Goal: Task Accomplishment & Management: Complete application form

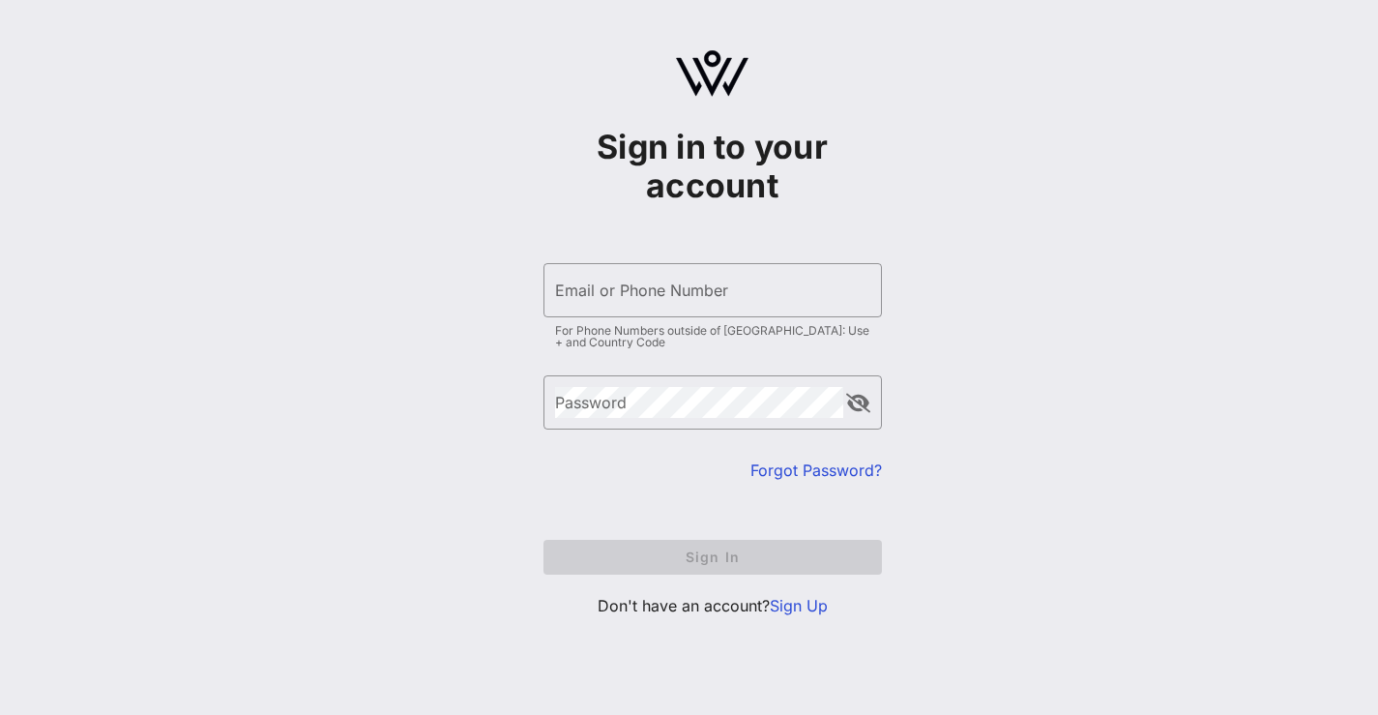
click at [794, 606] on link "Sign Up" at bounding box center [799, 605] width 58 height 19
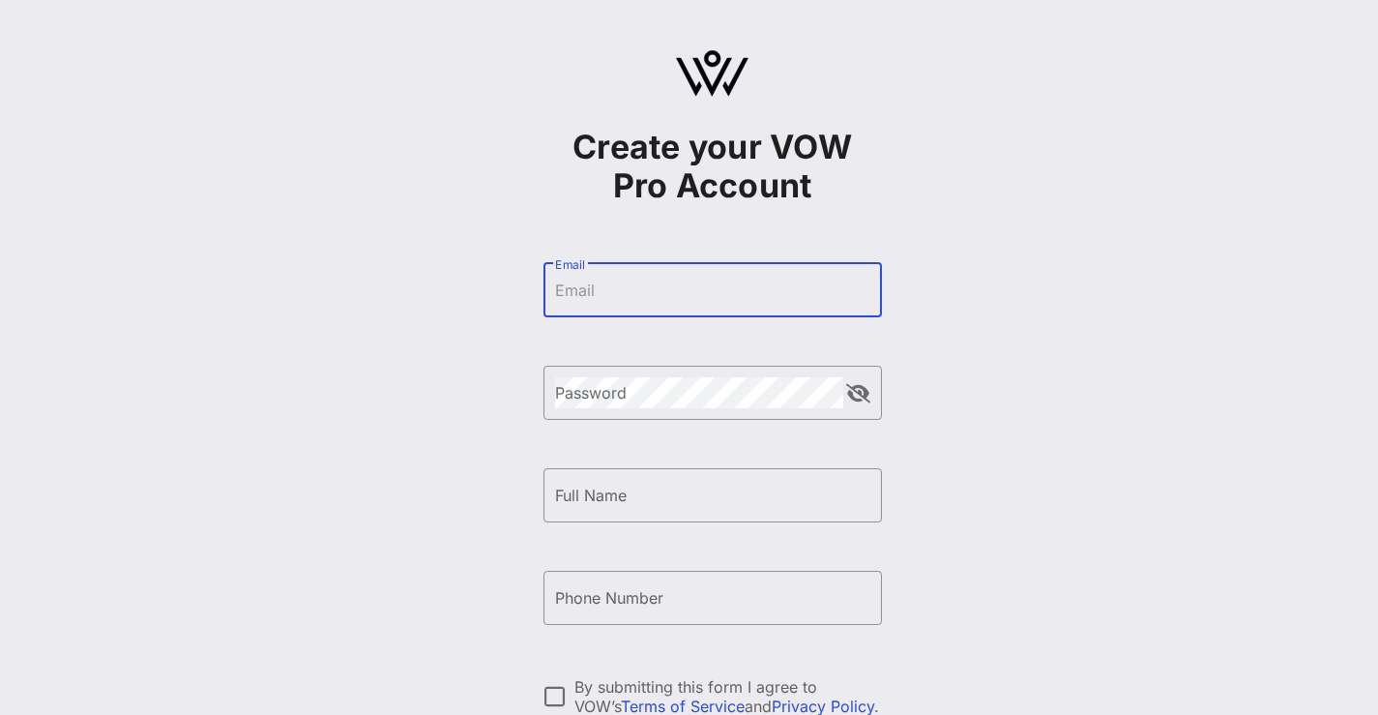
click at [687, 295] on input "Email" at bounding box center [712, 290] width 315 height 31
type input "[PERSON_NAME][EMAIL_ADDRESS][DOMAIN_NAME]"
type input "[PERSON_NAME] [PERSON_NAME]"
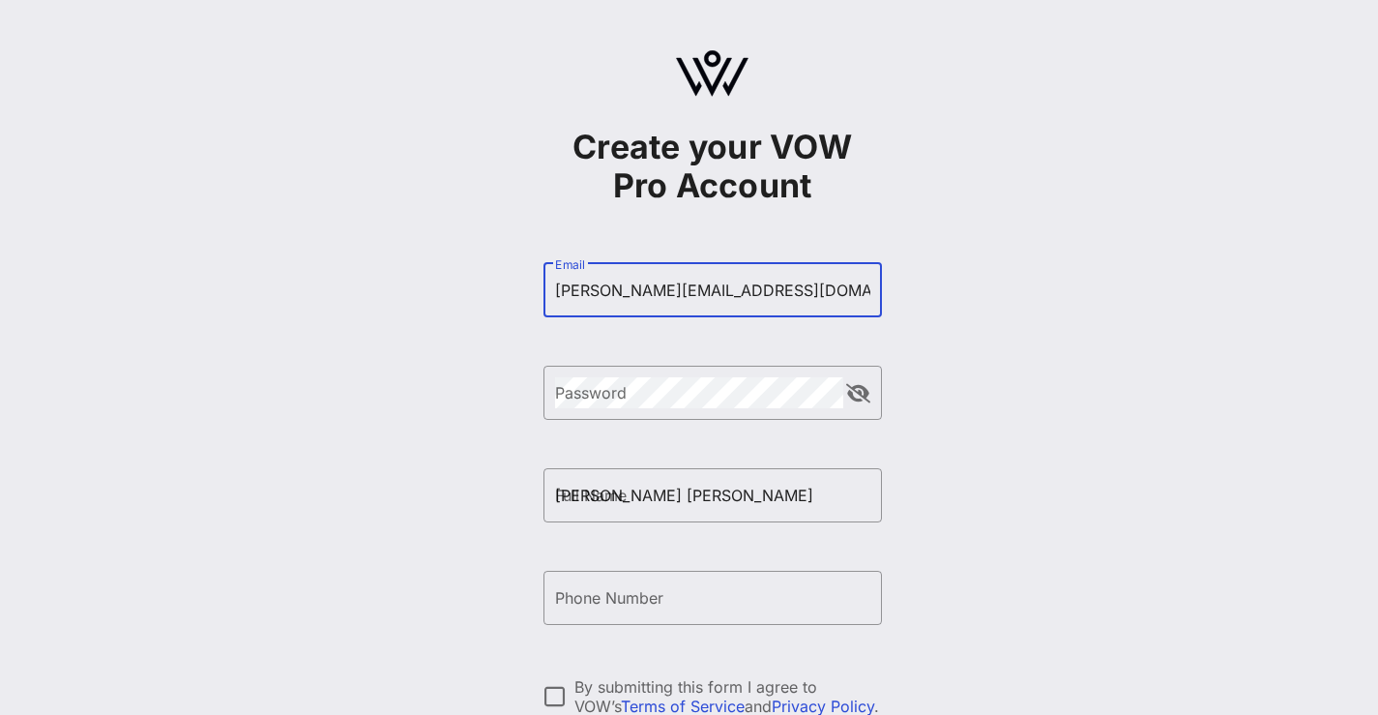
type input "[PHONE_NUMBER]"
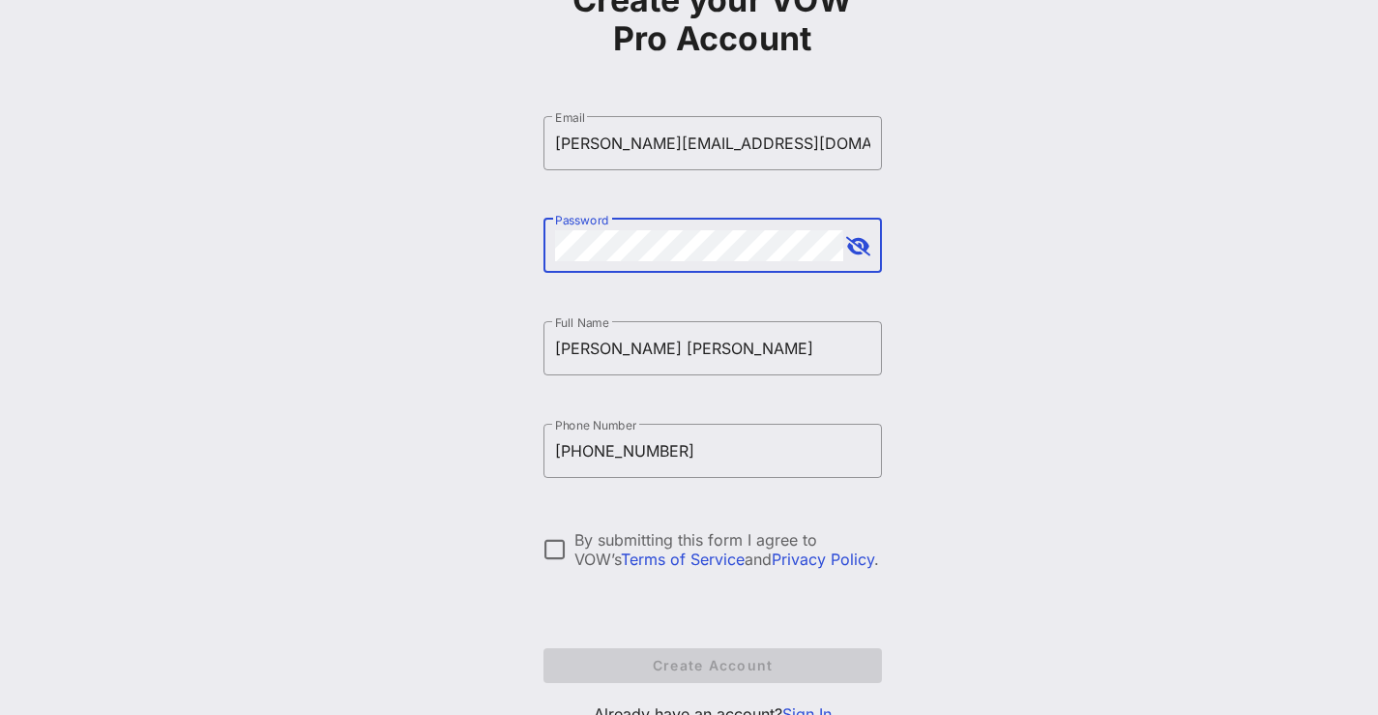
scroll to position [223, 0]
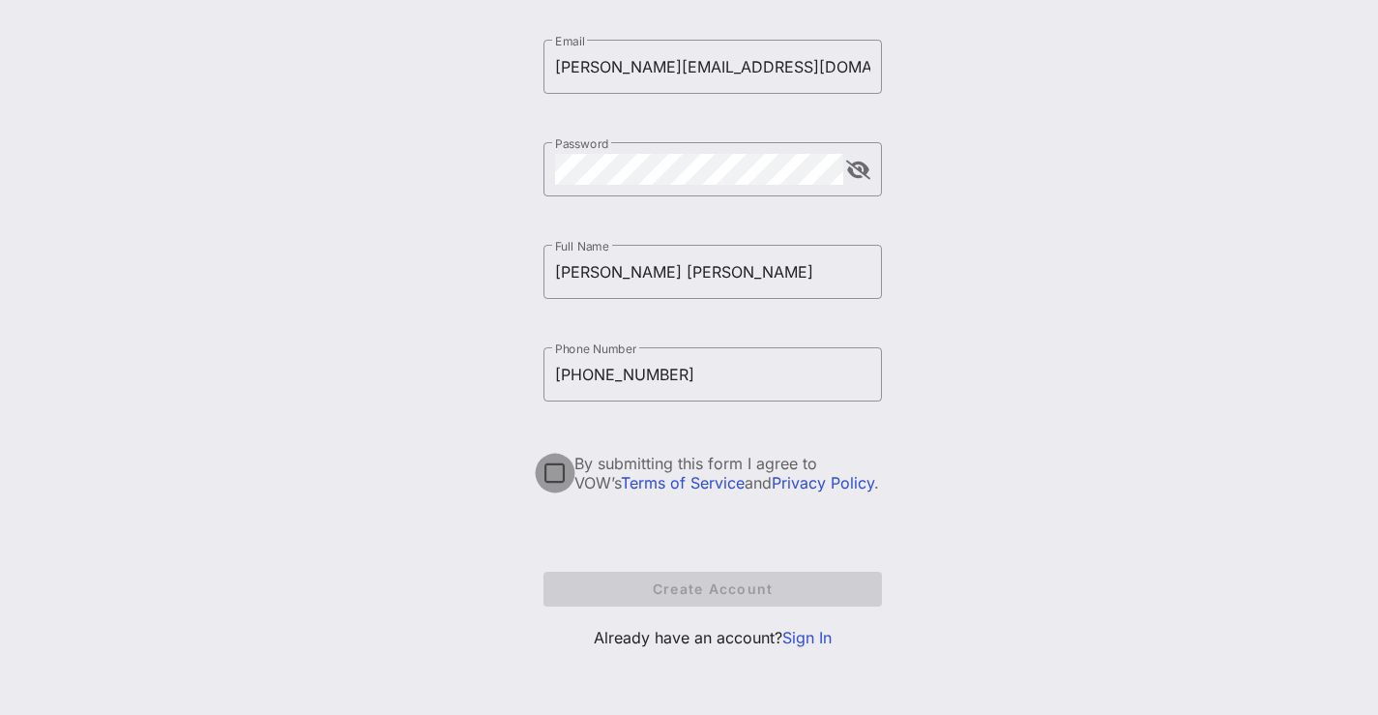
click at [551, 474] on div at bounding box center [555, 473] width 33 height 33
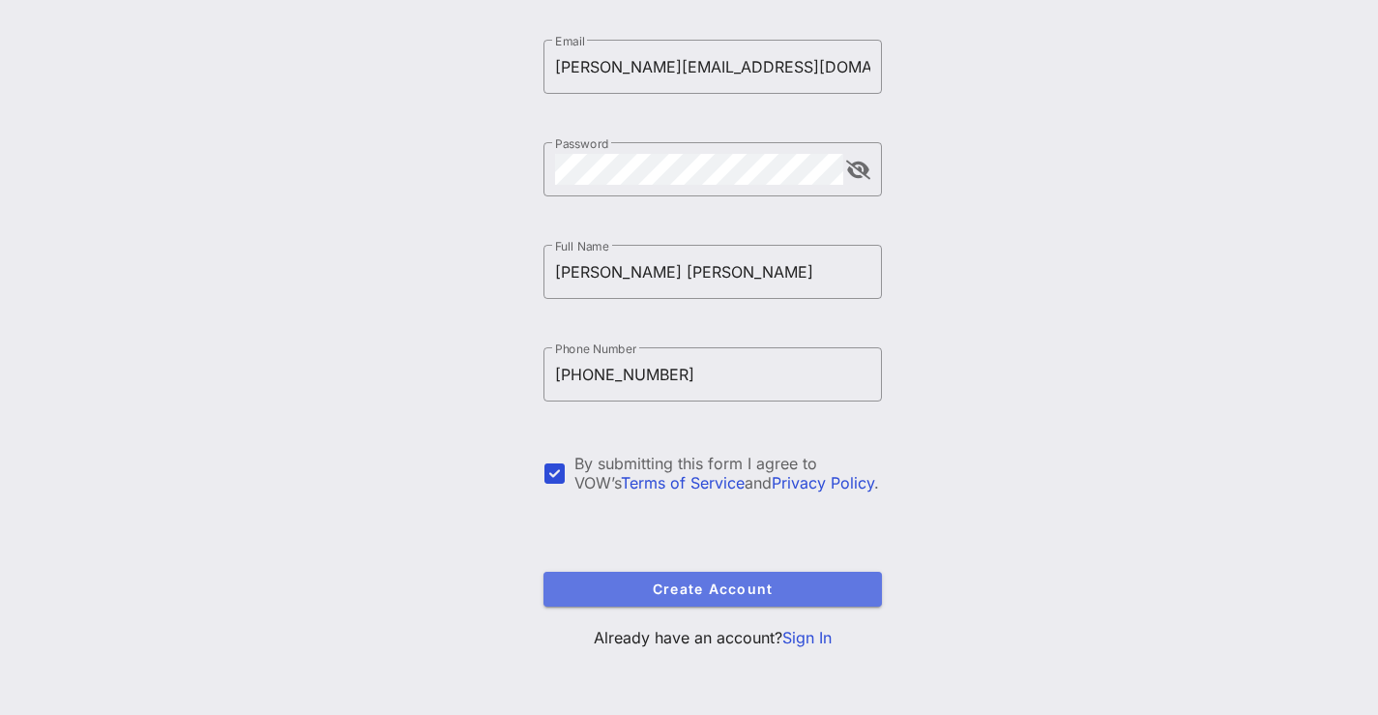
click at [577, 593] on span "Create Account" at bounding box center [713, 588] width 308 height 16
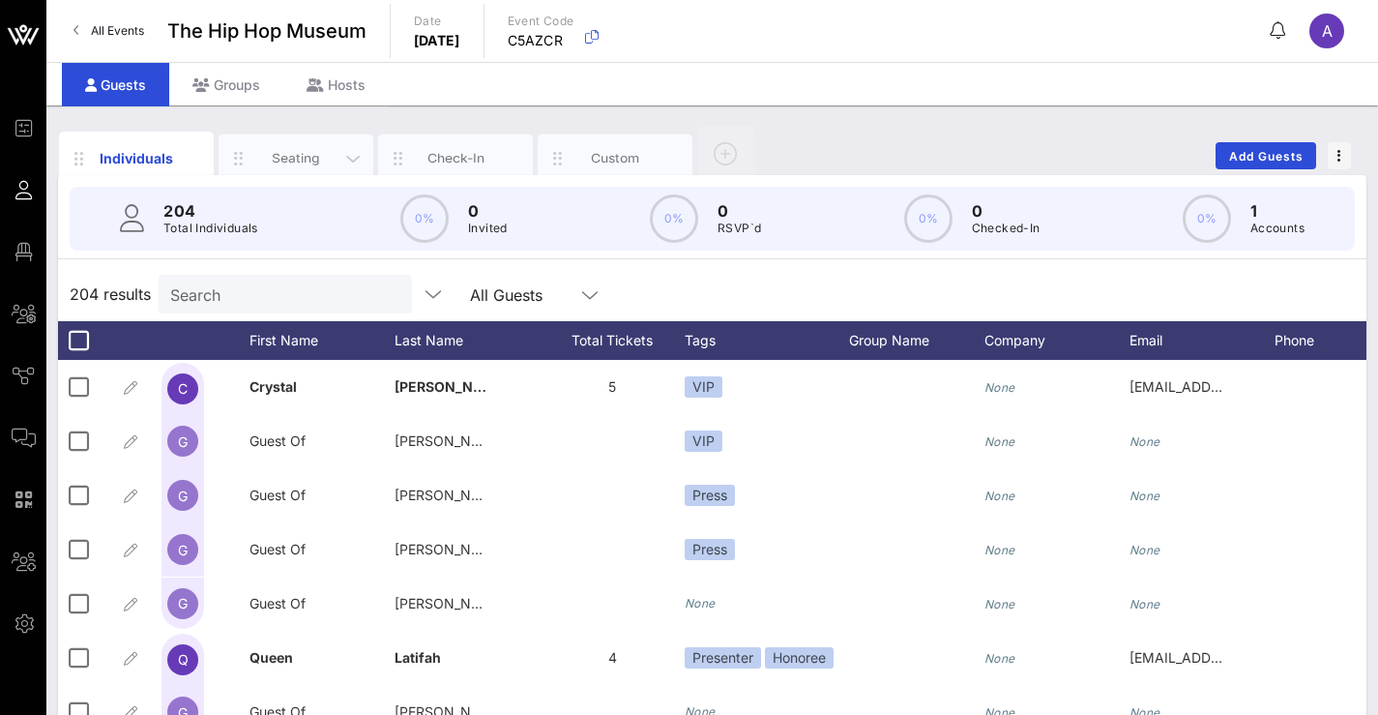
click at [266, 151] on div "Seating" at bounding box center [296, 158] width 86 height 18
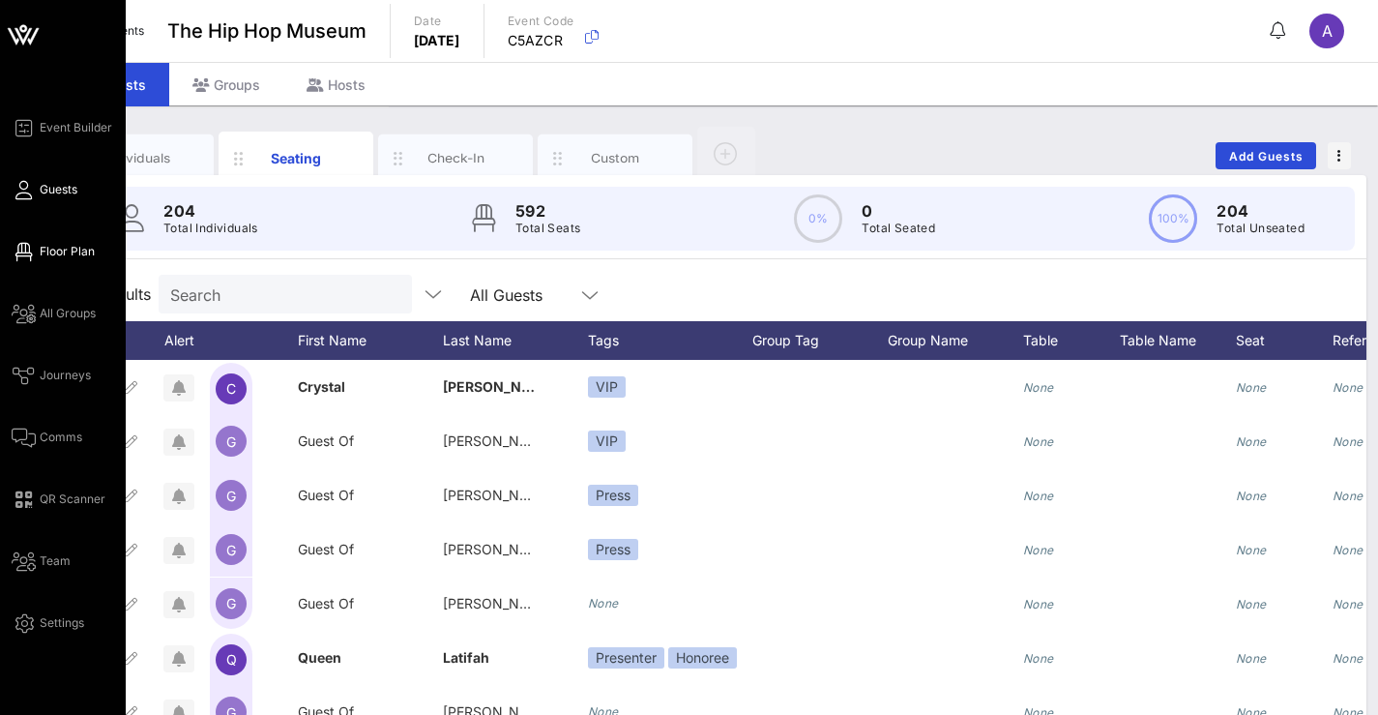
click at [60, 247] on span "Floor Plan" at bounding box center [67, 251] width 55 height 17
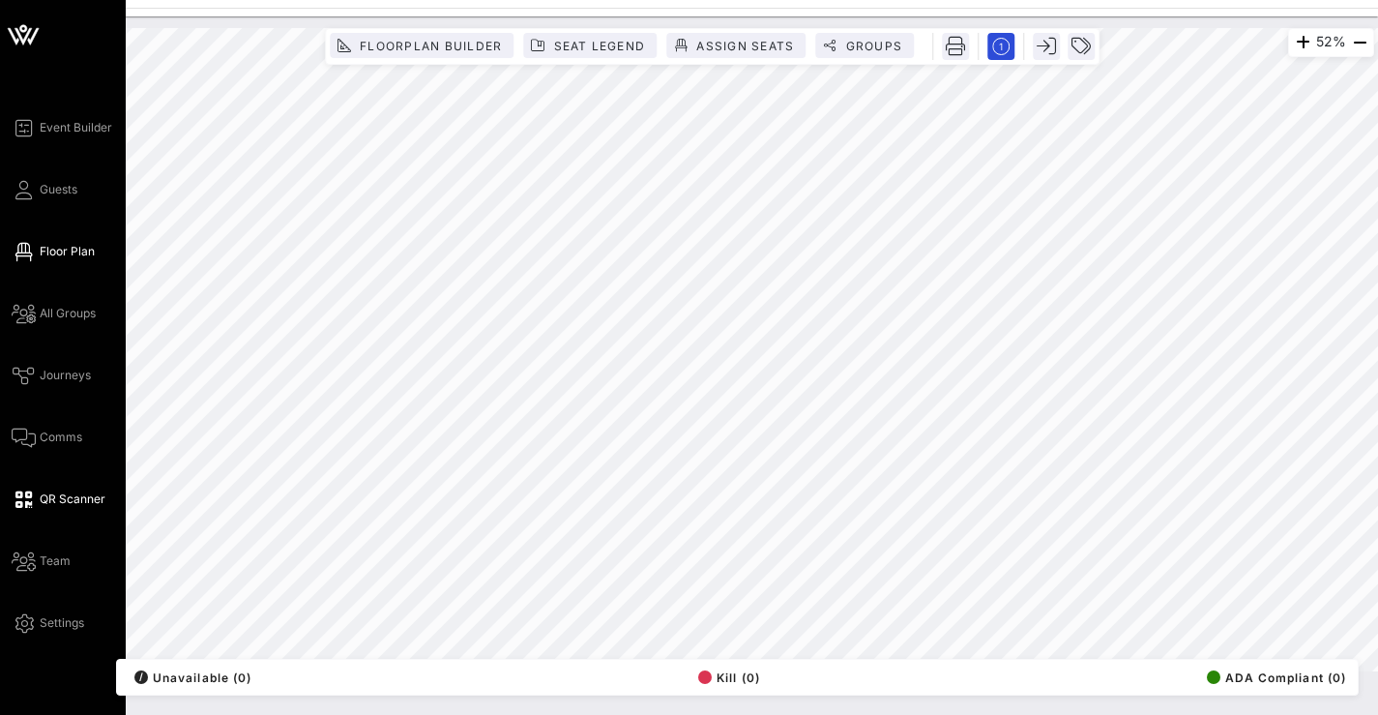
click at [48, 499] on span "QR Scanner" at bounding box center [73, 498] width 66 height 17
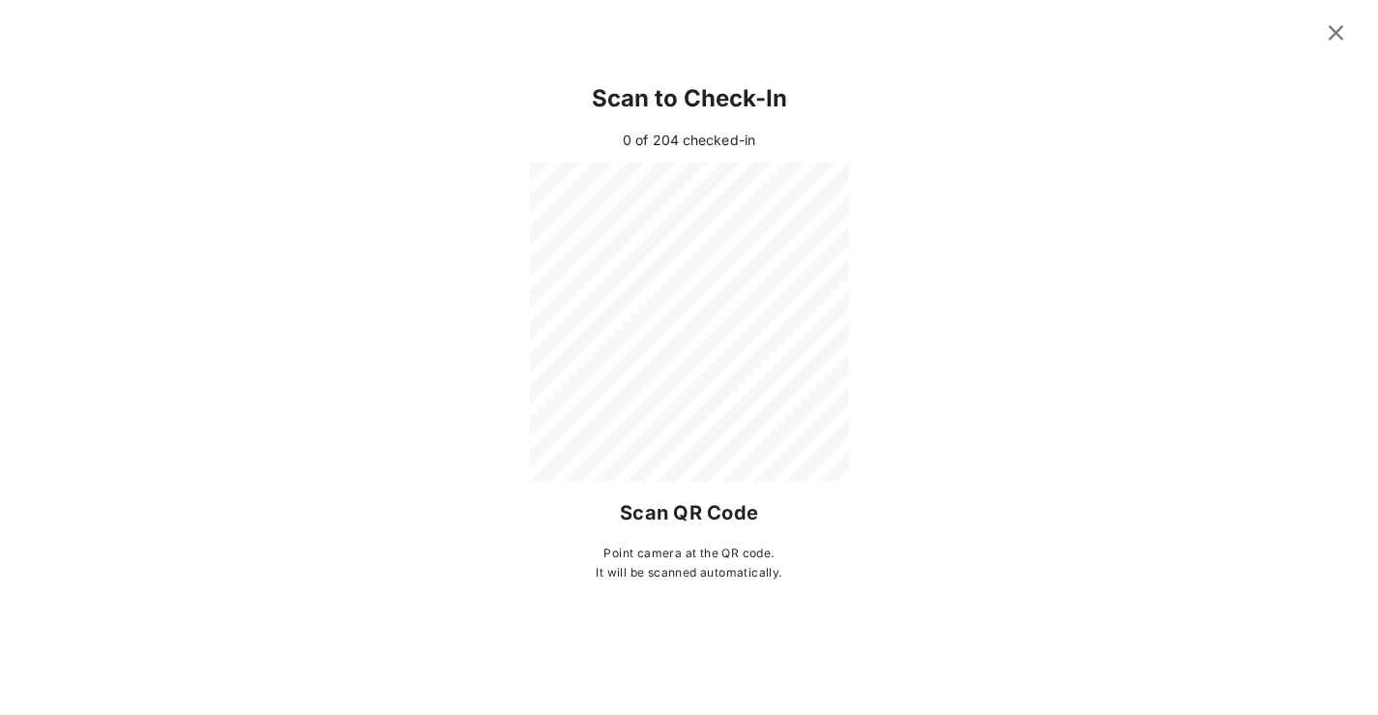
click at [1337, 34] on icon at bounding box center [1335, 32] width 27 height 24
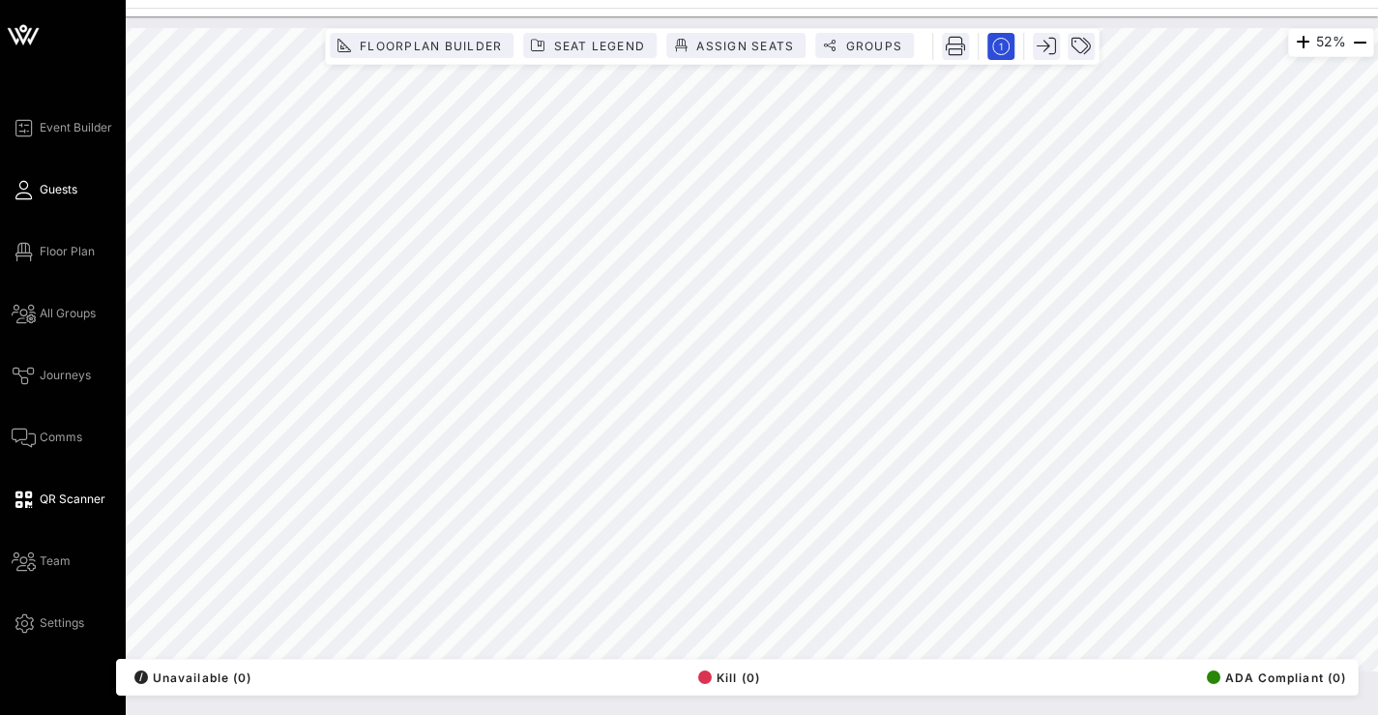
click at [31, 190] on icon at bounding box center [24, 190] width 24 height 3
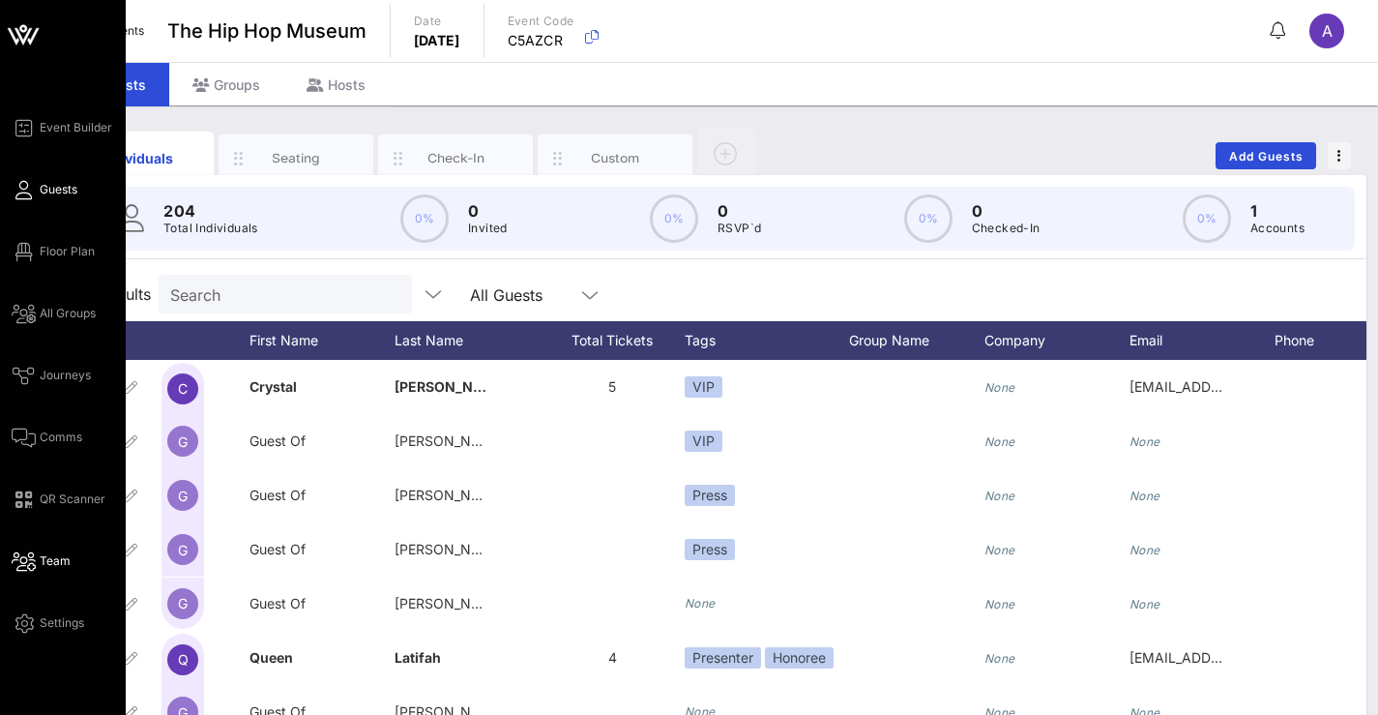
click at [37, 562] on link "Team" at bounding box center [41, 560] width 59 height 23
